Goal: Task Accomplishment & Management: Complete application form

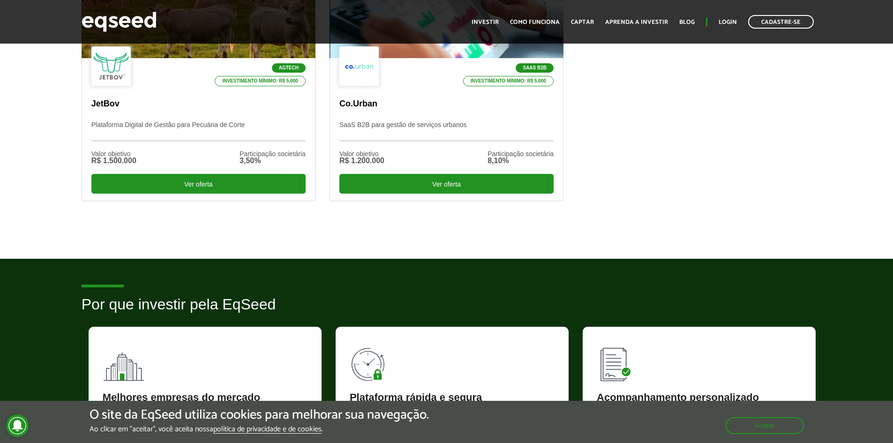
scroll to position [188, 0]
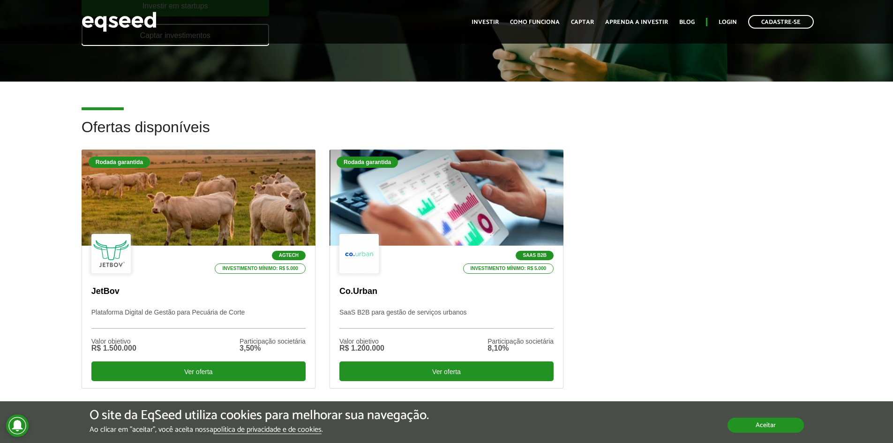
click at [762, 424] on button "Aceitar" at bounding box center [766, 425] width 76 height 15
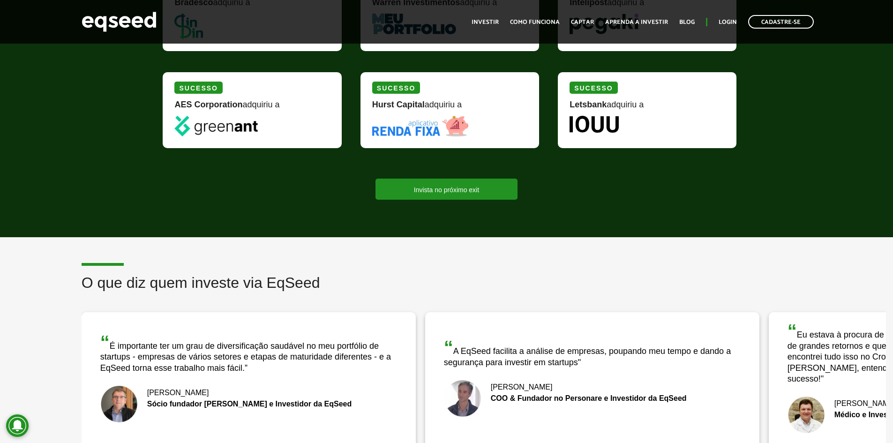
scroll to position [1313, 0]
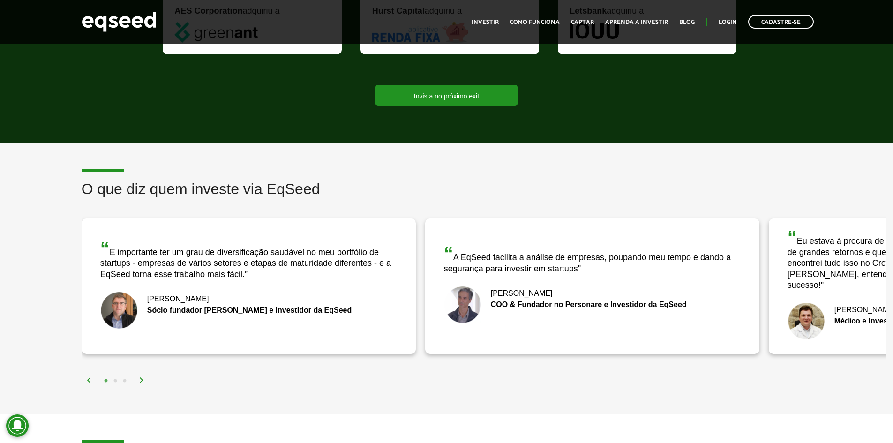
click at [140, 377] on img at bounding box center [142, 380] width 6 height 6
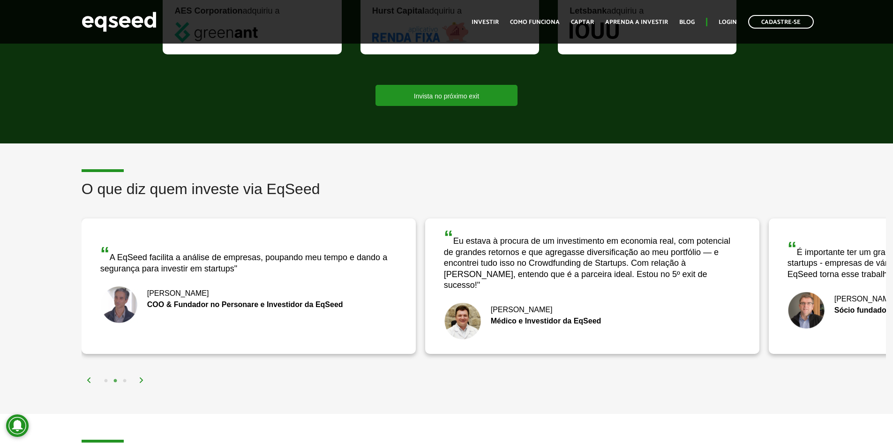
click at [141, 377] on img at bounding box center [142, 380] width 6 height 6
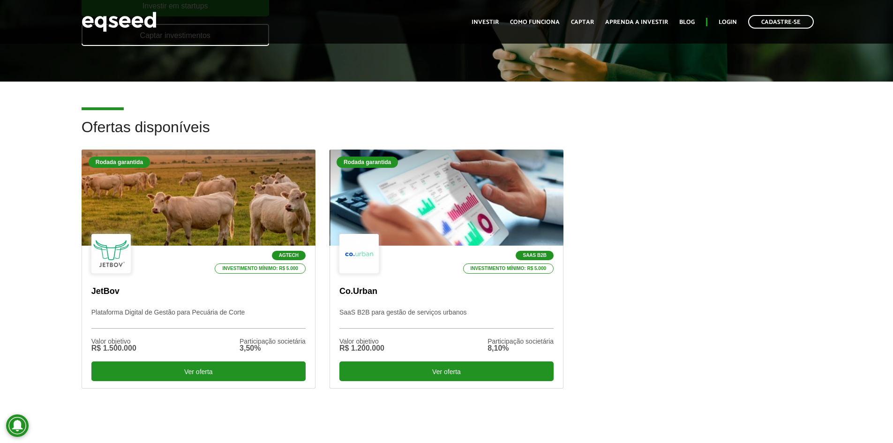
scroll to position [0, 0]
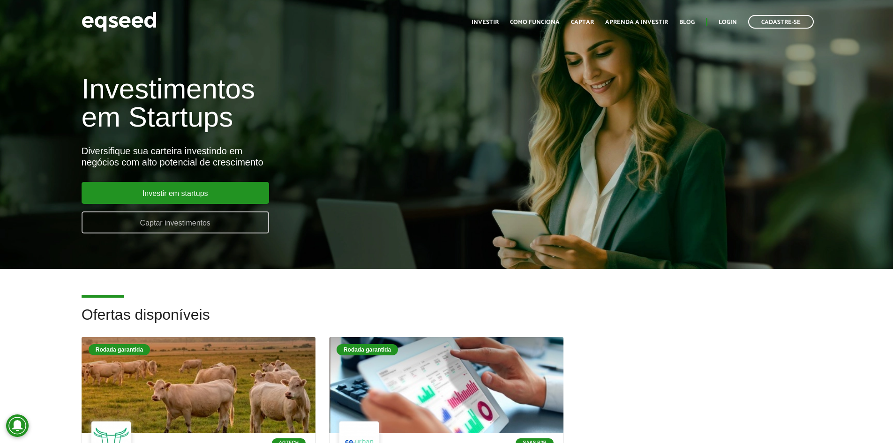
click at [168, 225] on link "Captar investimentos" at bounding box center [176, 222] width 188 height 22
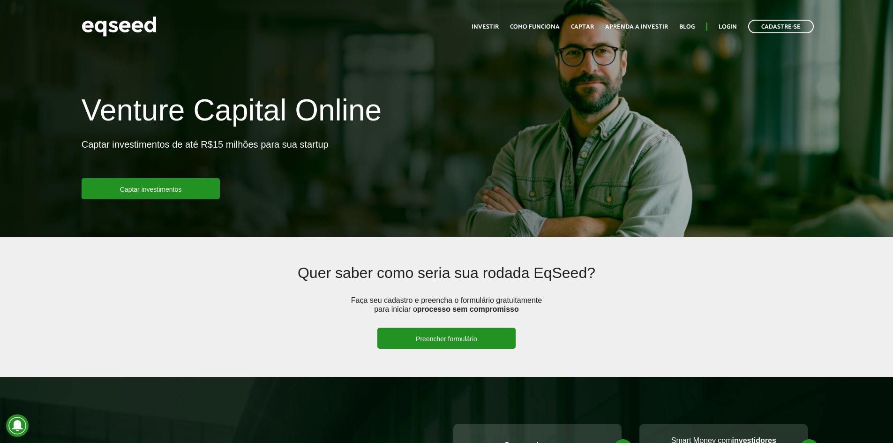
click at [428, 338] on link "Preencher formulário" at bounding box center [446, 338] width 138 height 21
click at [586, 26] on link "Captar" at bounding box center [582, 27] width 23 height 6
click at [588, 25] on link "Captar" at bounding box center [582, 27] width 23 height 6
click at [545, 26] on link "Como funciona" at bounding box center [535, 27] width 50 height 6
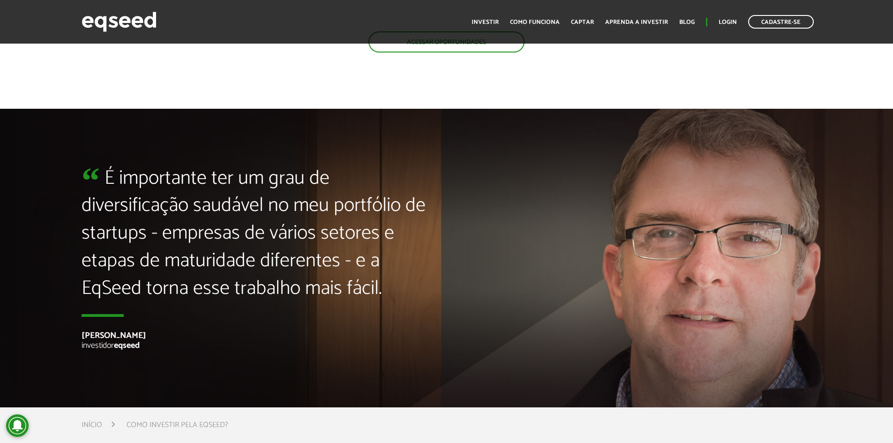
scroll to position [2273, 0]
